Goal: Find specific page/section: Find specific page/section

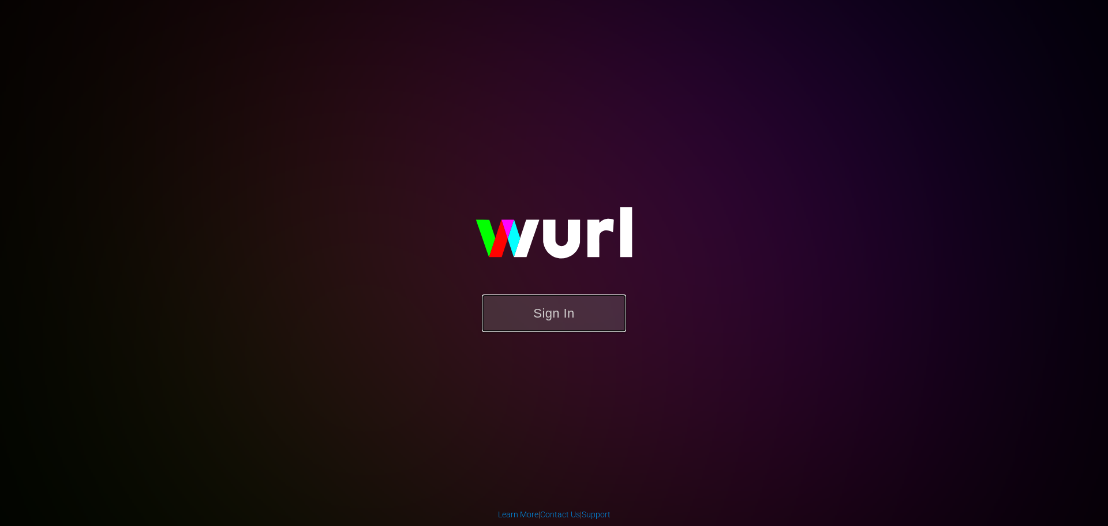
click at [519, 329] on button "Sign In" at bounding box center [554, 312] width 144 height 37
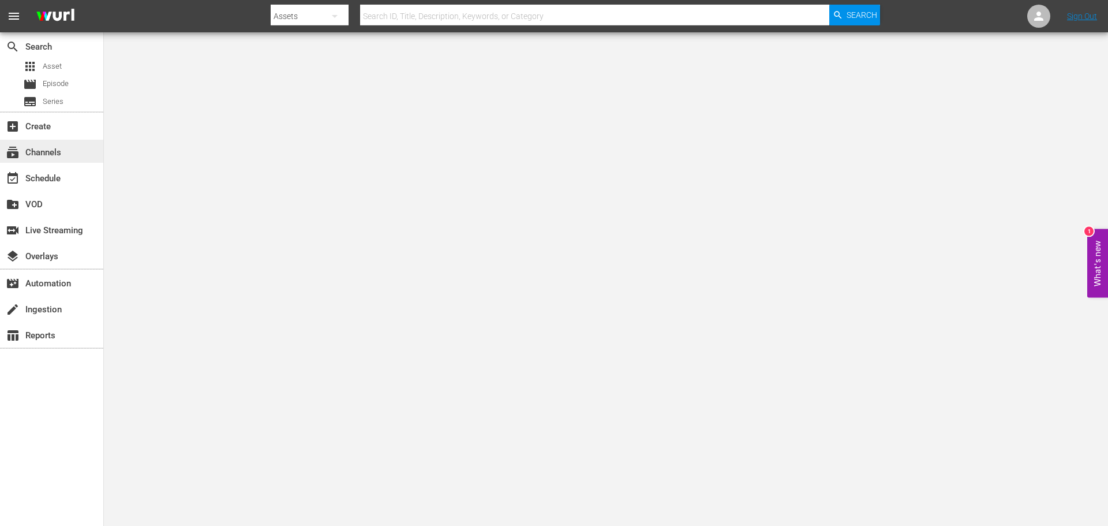
click at [54, 152] on div "subscriptions Channels" at bounding box center [32, 150] width 65 height 10
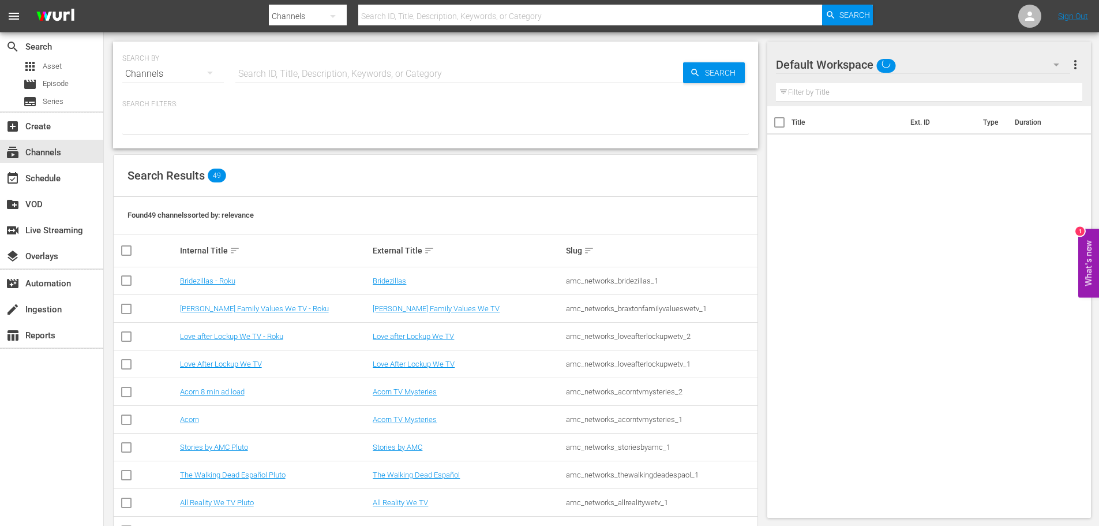
click at [274, 70] on input "text" at bounding box center [459, 74] width 448 height 28
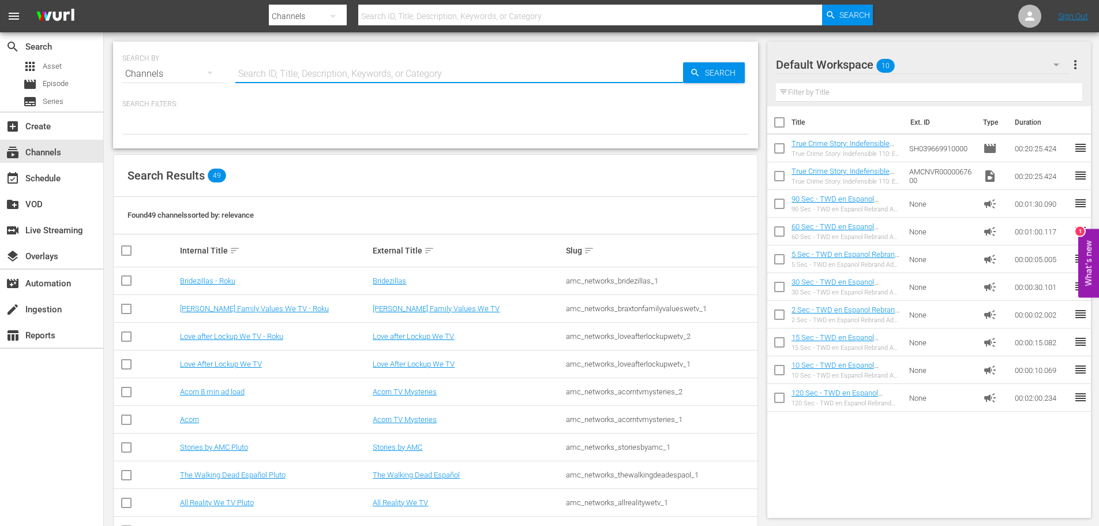
type input "anime"
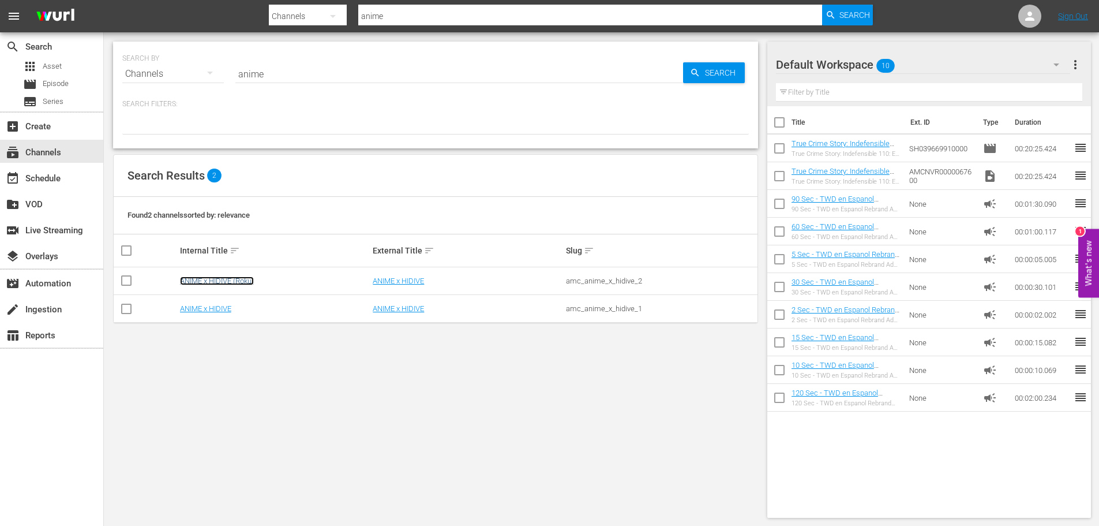
click at [227, 280] on link "ANIME x HIDIVE (Roku)" at bounding box center [217, 280] width 74 height 9
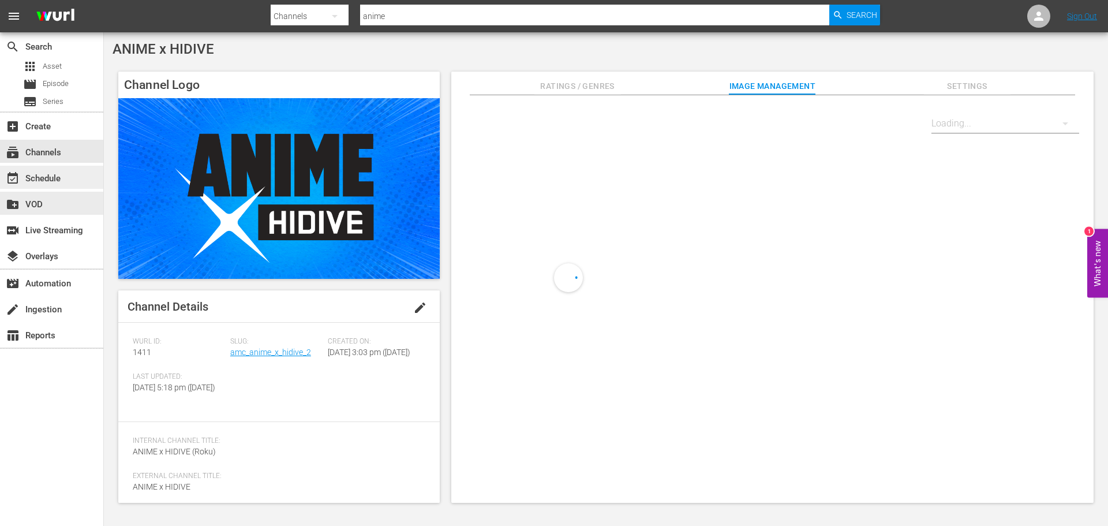
click at [54, 187] on div "event_available Schedule" at bounding box center [51, 177] width 103 height 23
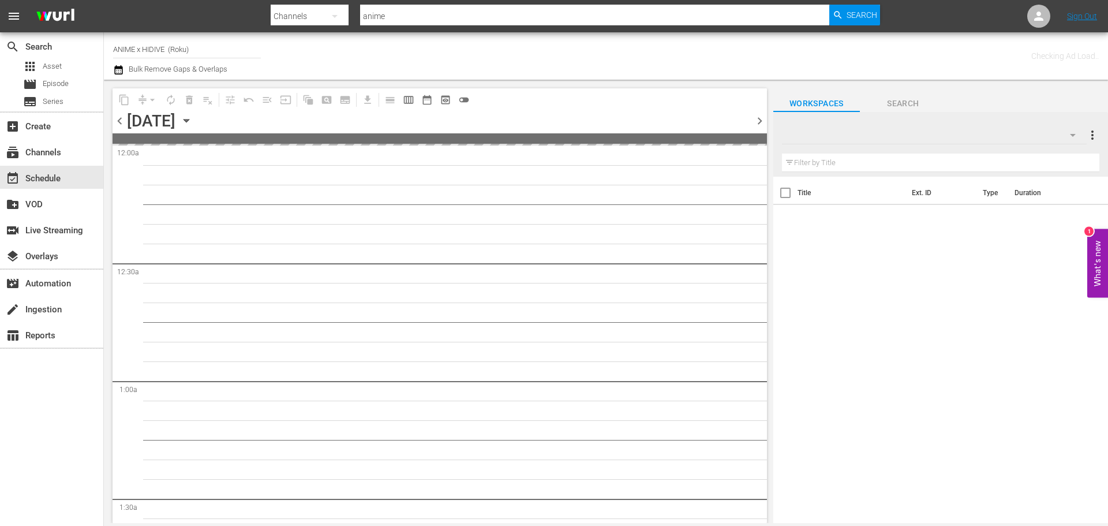
click at [193, 123] on icon "button" at bounding box center [186, 120] width 13 height 13
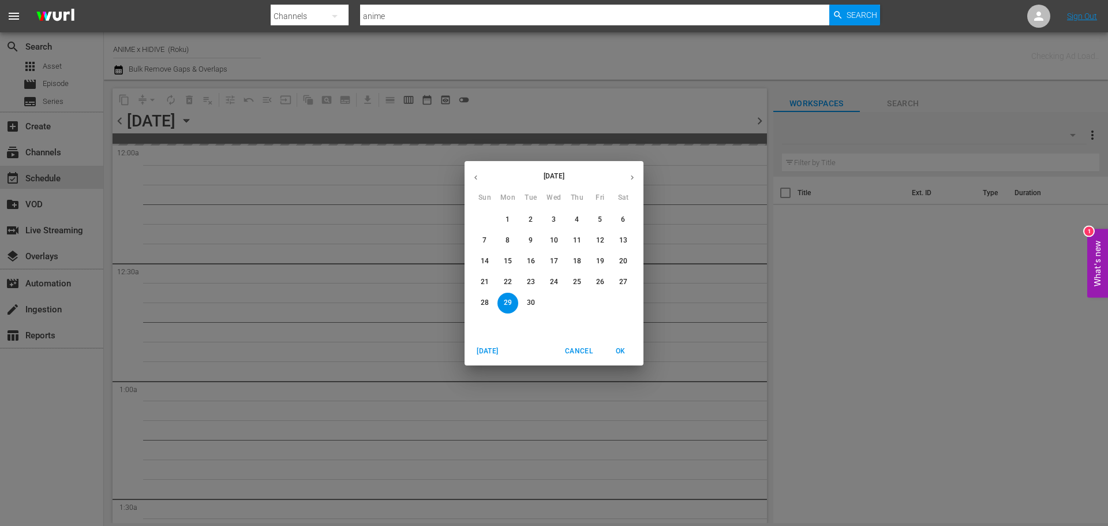
click at [633, 177] on icon "button" at bounding box center [632, 177] width 3 height 5
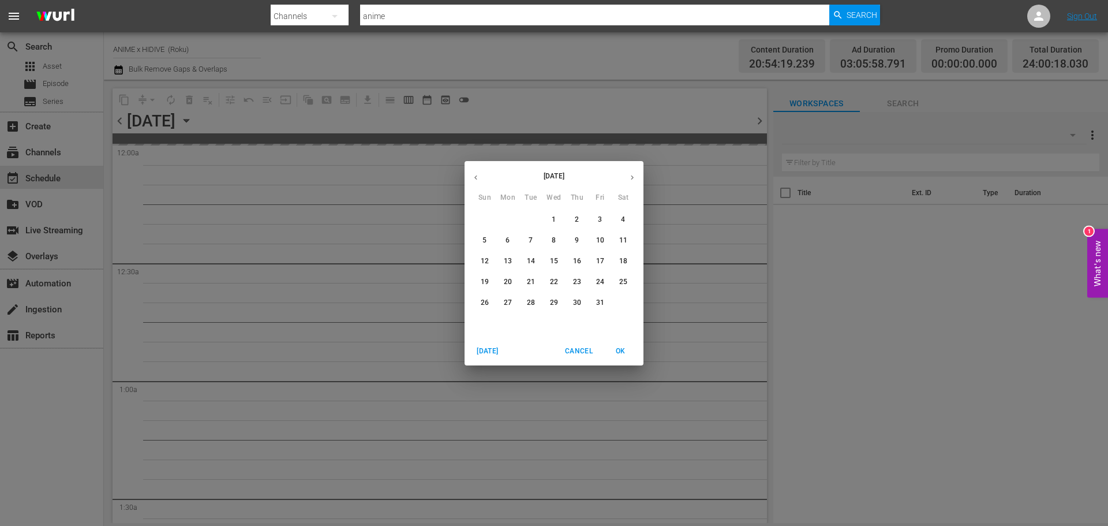
click at [598, 294] on button "31" at bounding box center [600, 302] width 21 height 21
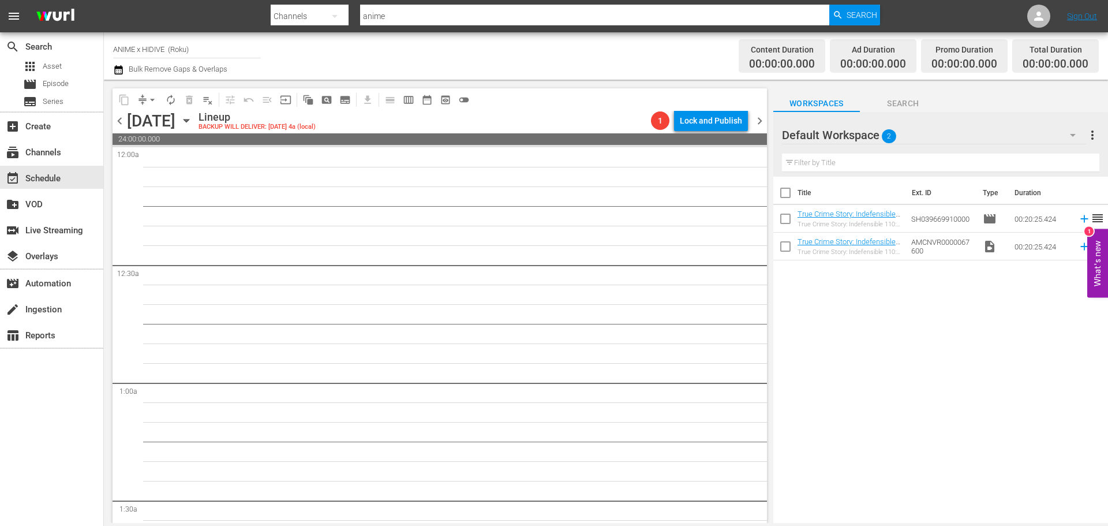
click at [193, 126] on icon "button" at bounding box center [186, 120] width 13 height 13
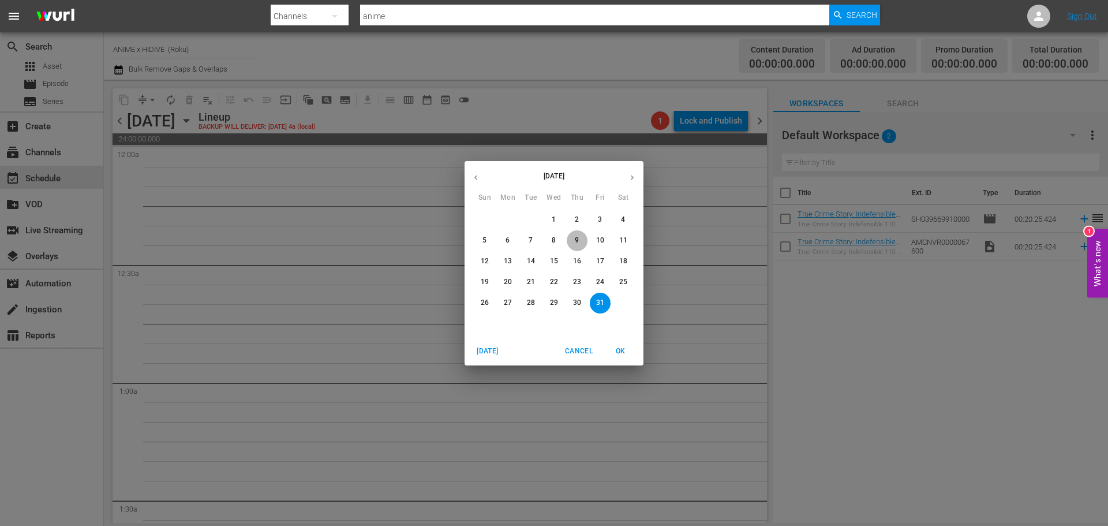
drag, startPoint x: 579, startPoint y: 247, endPoint x: 604, endPoint y: 243, distance: 25.0
click at [604, 243] on div "5 6 7 8 9 10 11" at bounding box center [553, 240] width 179 height 21
click at [605, 243] on span "10" at bounding box center [600, 240] width 21 height 10
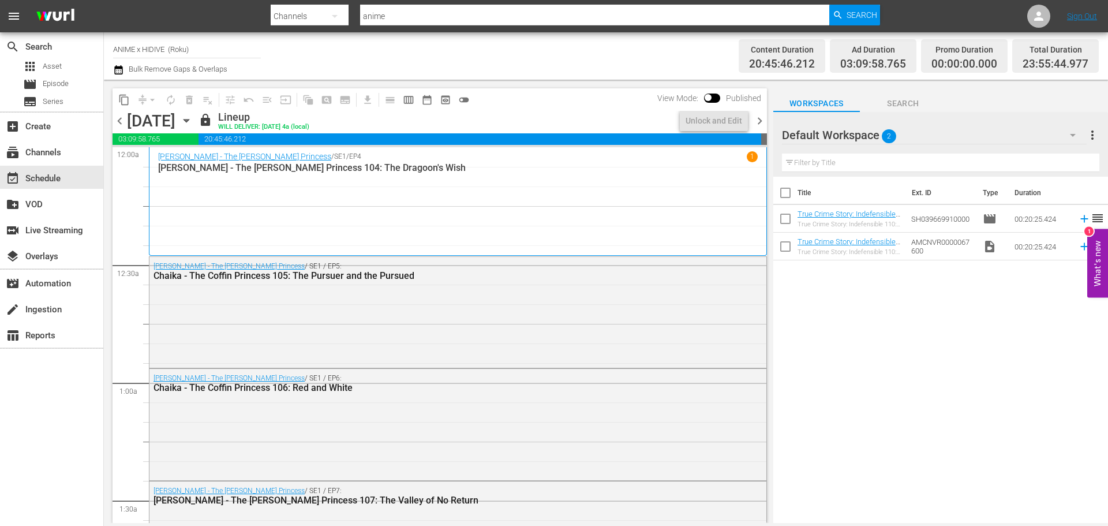
click at [755, 121] on span "chevron_right" at bounding box center [759, 121] width 14 height 14
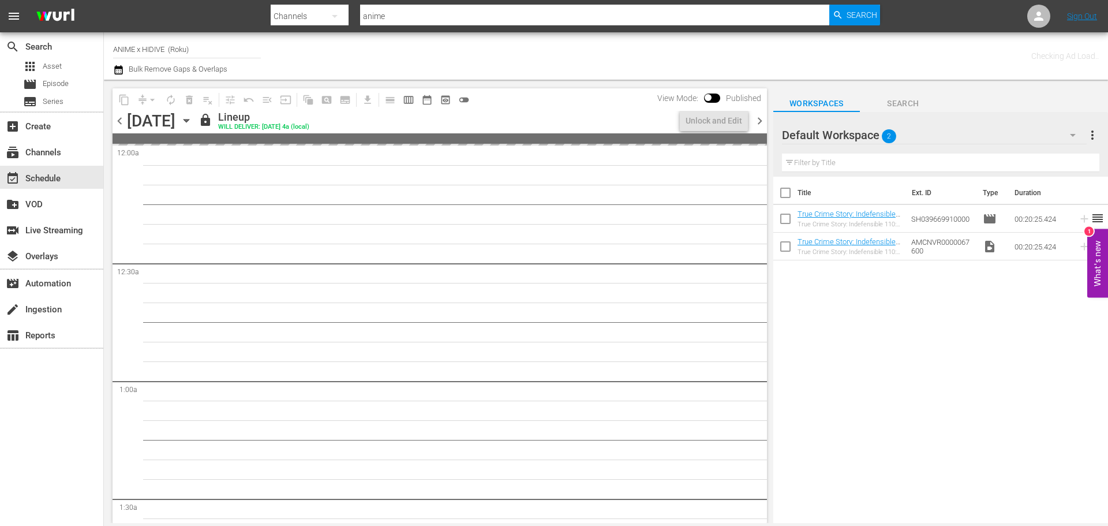
click at [755, 121] on span "chevron_right" at bounding box center [759, 121] width 14 height 14
click at [193, 124] on icon "button" at bounding box center [186, 120] width 13 height 13
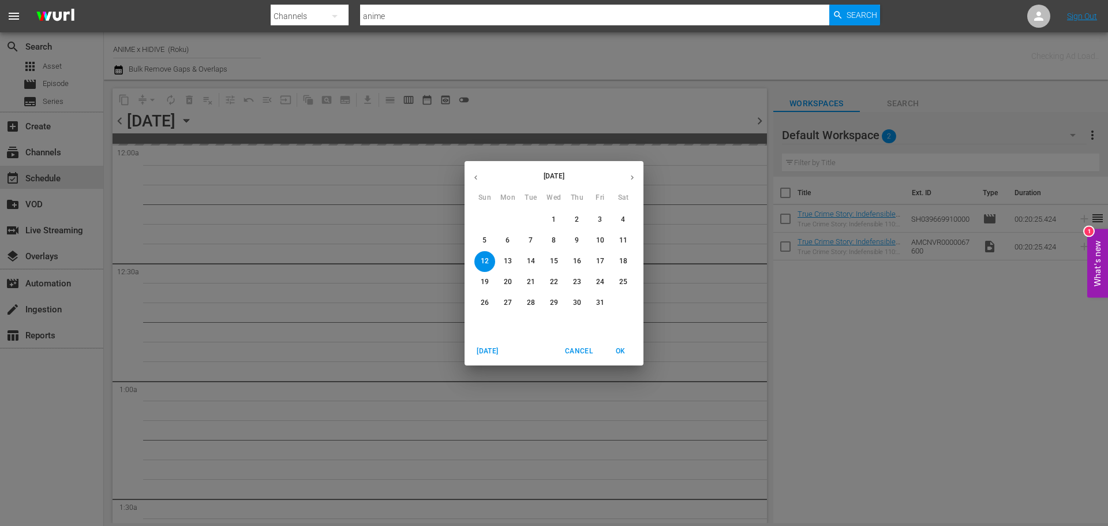
click at [521, 259] on span "14" at bounding box center [530, 261] width 21 height 10
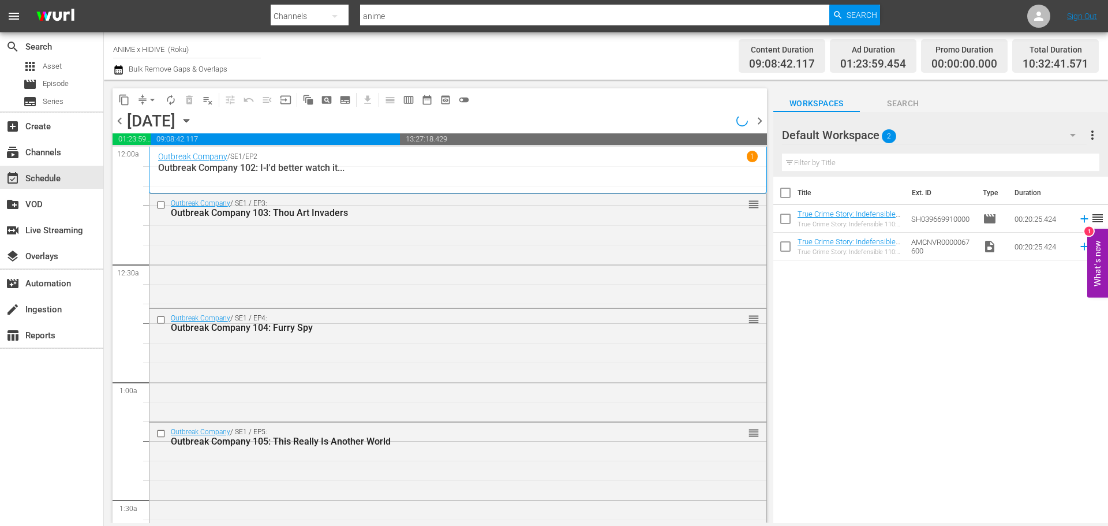
click at [189, 120] on icon "button" at bounding box center [185, 120] width 5 height 3
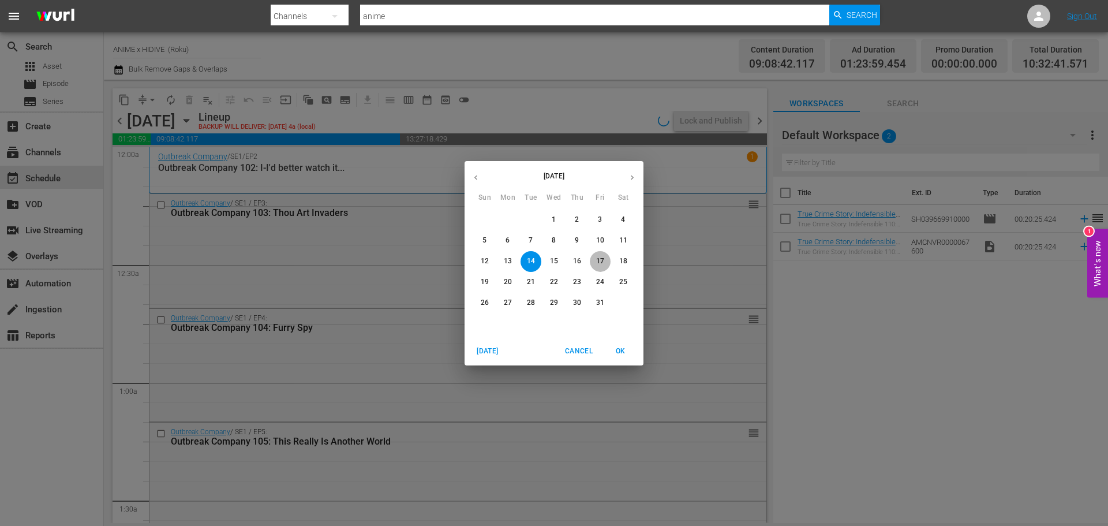
click at [593, 263] on span "17" at bounding box center [600, 261] width 21 height 10
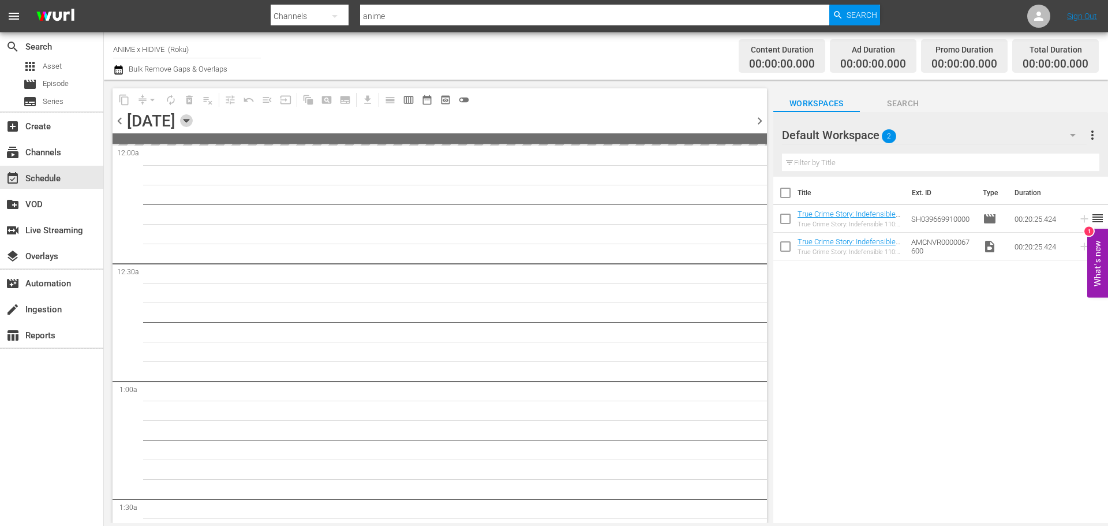
click at [193, 124] on icon "button" at bounding box center [186, 120] width 13 height 13
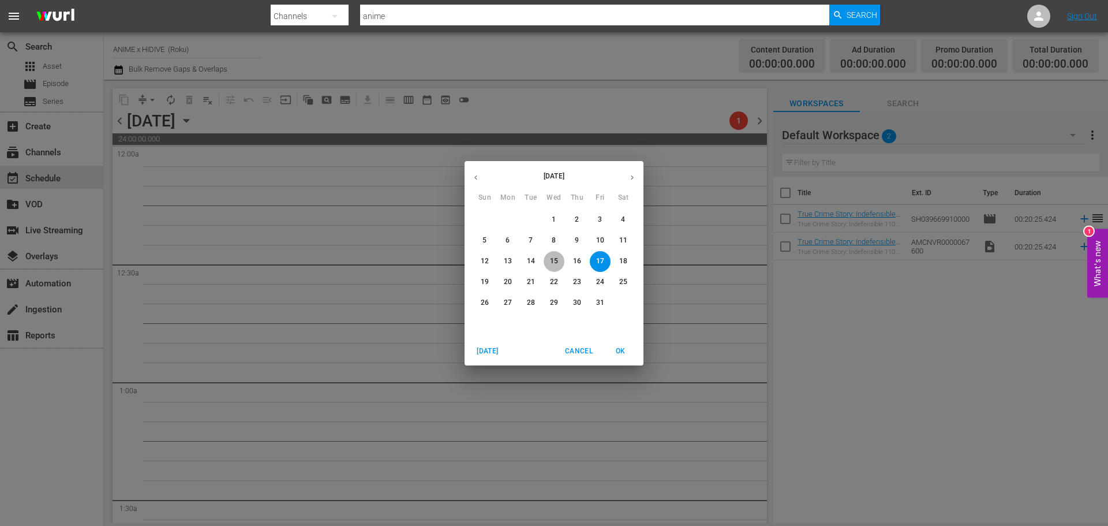
click at [550, 259] on p "15" at bounding box center [554, 261] width 8 height 10
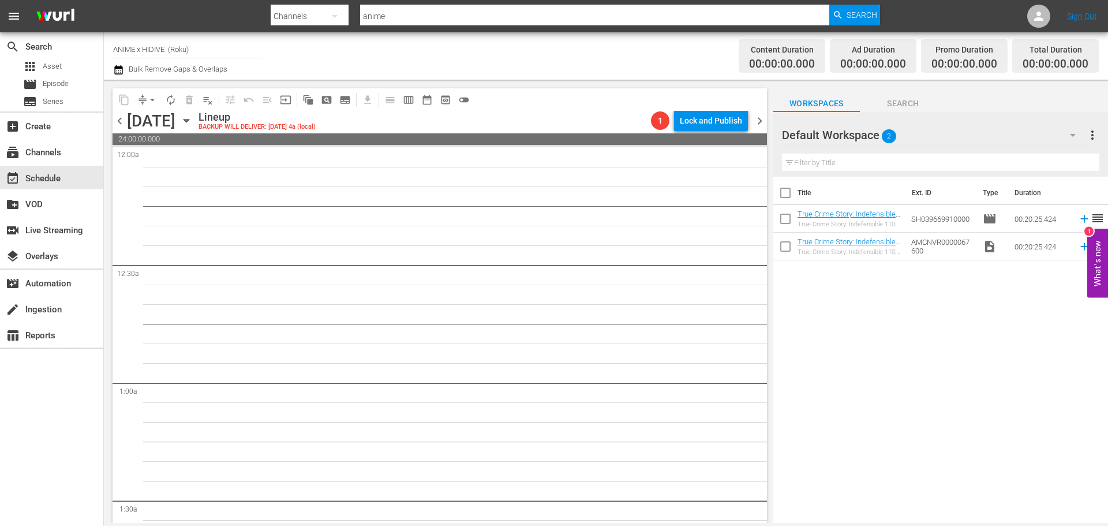
click at [189, 120] on icon "button" at bounding box center [185, 120] width 5 height 3
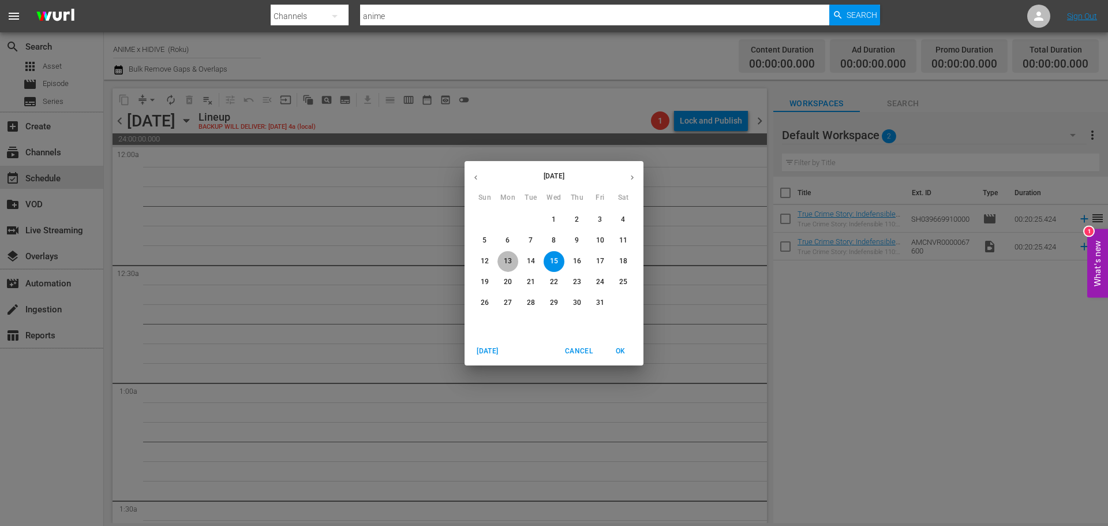
click at [511, 259] on p "13" at bounding box center [508, 261] width 8 height 10
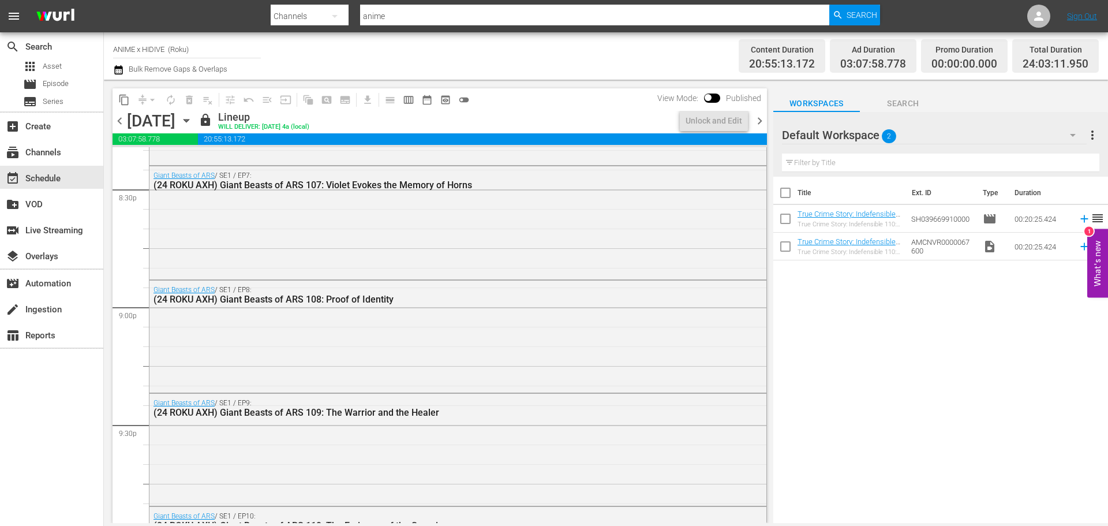
scroll to position [5319, 0]
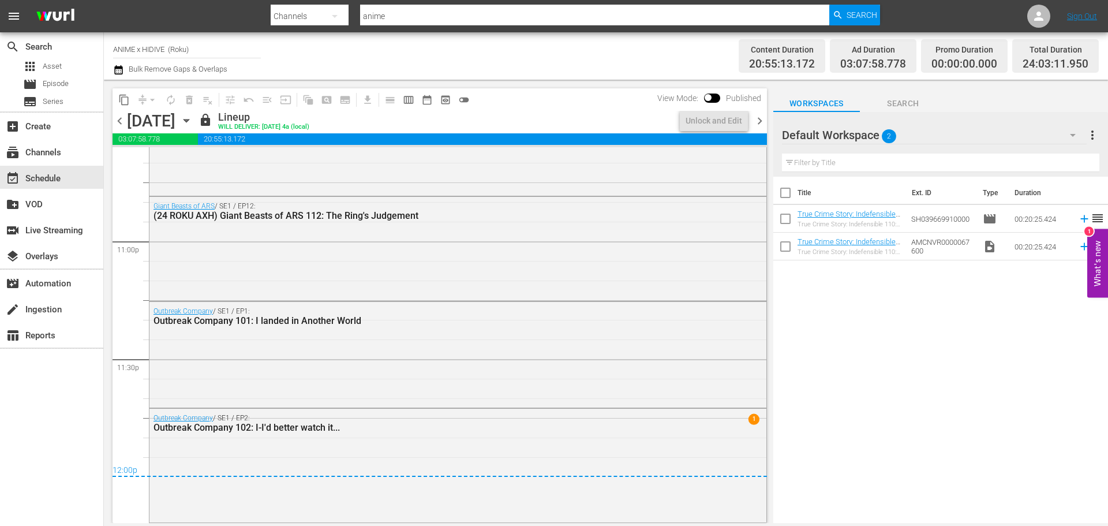
click at [763, 122] on span "chevron_right" at bounding box center [759, 121] width 14 height 14
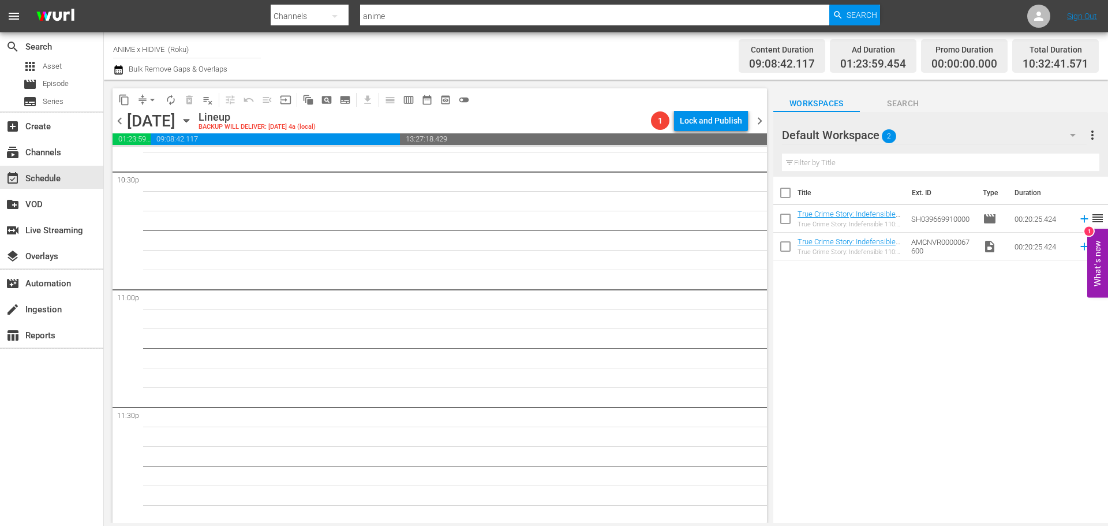
scroll to position [5273, 0]
click at [77, 154] on div "subscriptions Channels" at bounding box center [51, 151] width 103 height 23
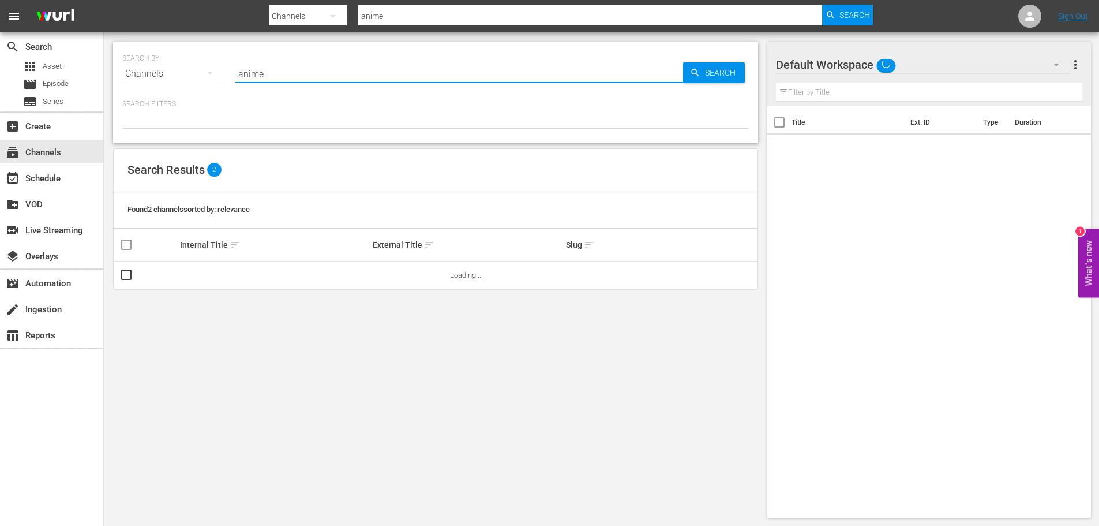
click at [275, 73] on input "anime" at bounding box center [459, 74] width 448 height 28
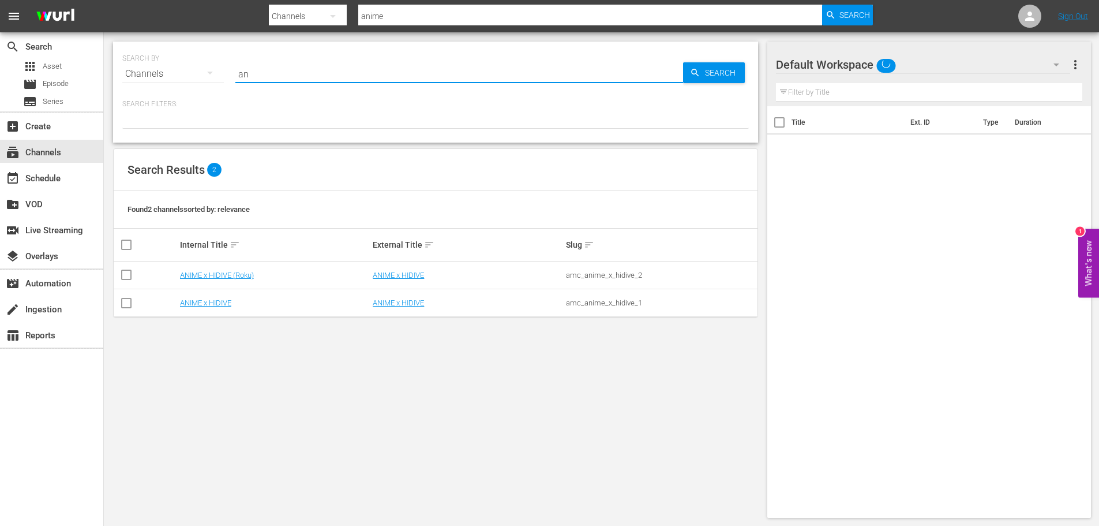
type input "a"
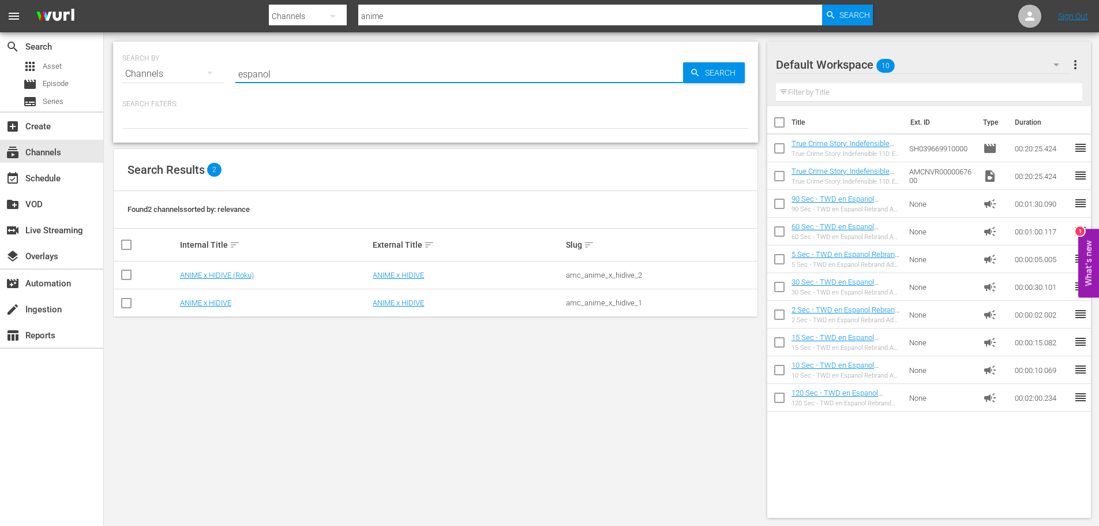
type input "espanol"
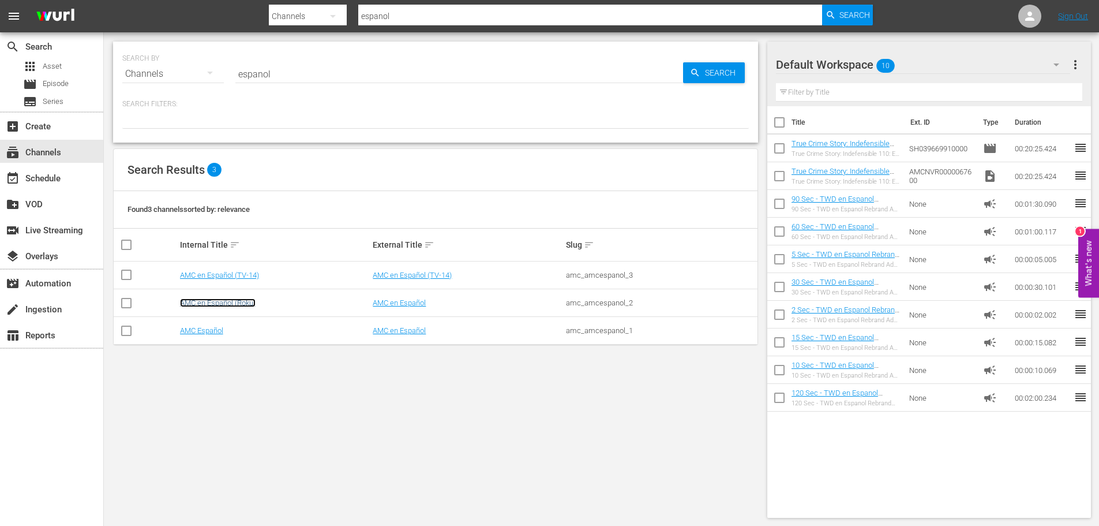
click at [234, 301] on link "AMC en Español (Roku)" at bounding box center [218, 302] width 76 height 9
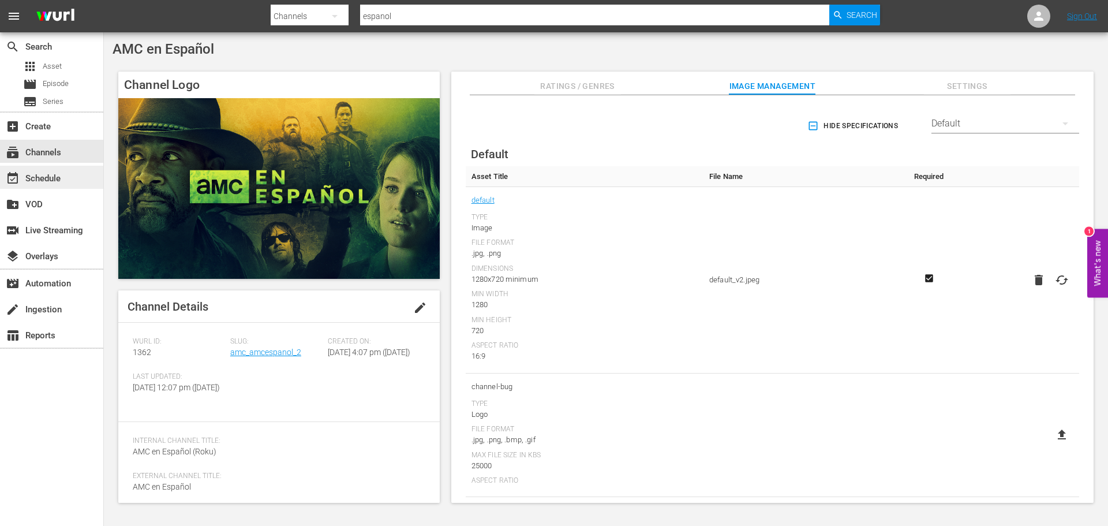
click at [56, 178] on div "event_available Schedule" at bounding box center [32, 176] width 65 height 10
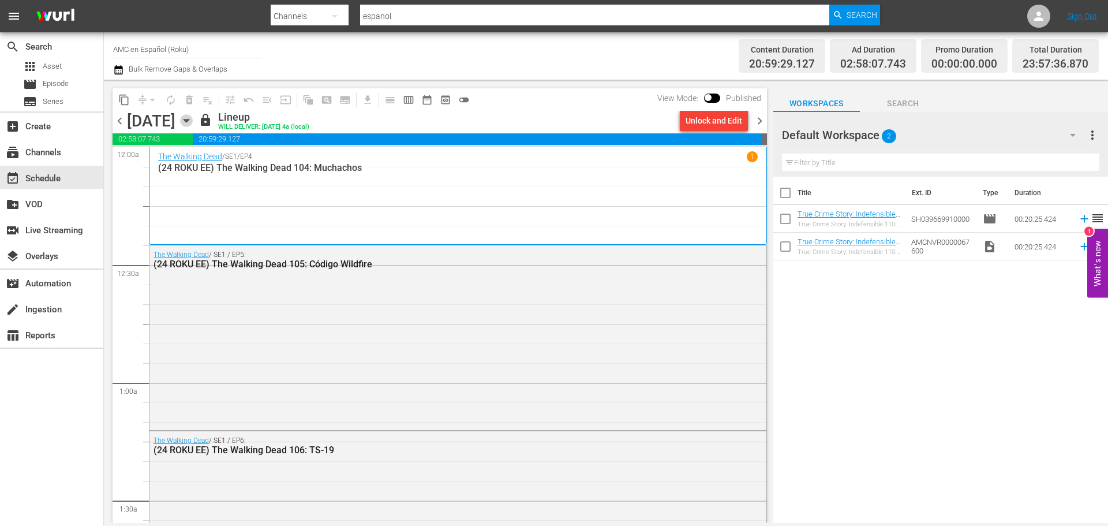
click at [193, 123] on icon "button" at bounding box center [186, 120] width 13 height 13
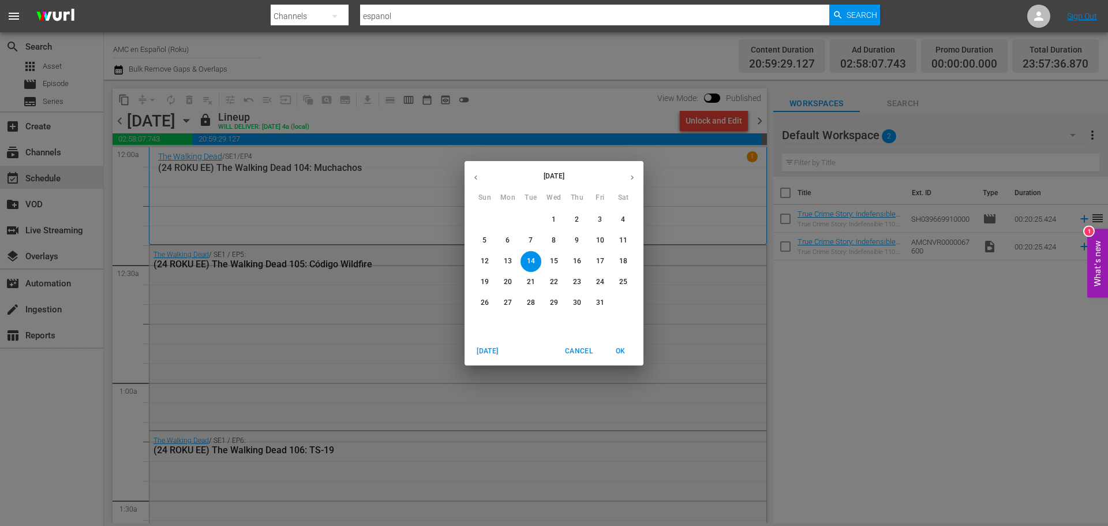
click at [601, 301] on p "31" at bounding box center [600, 303] width 8 height 10
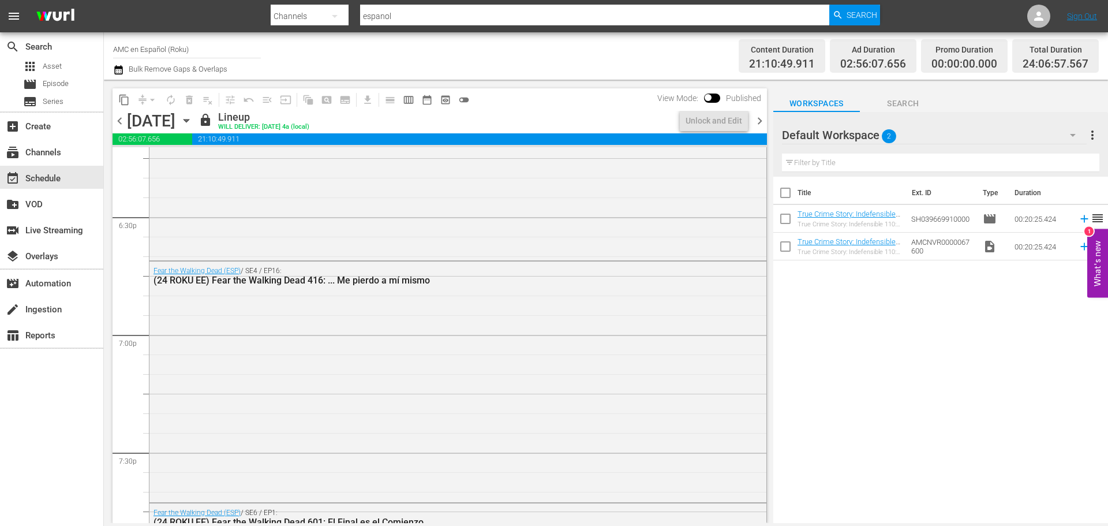
scroll to position [5323, 0]
